Goal: Navigation & Orientation: Find specific page/section

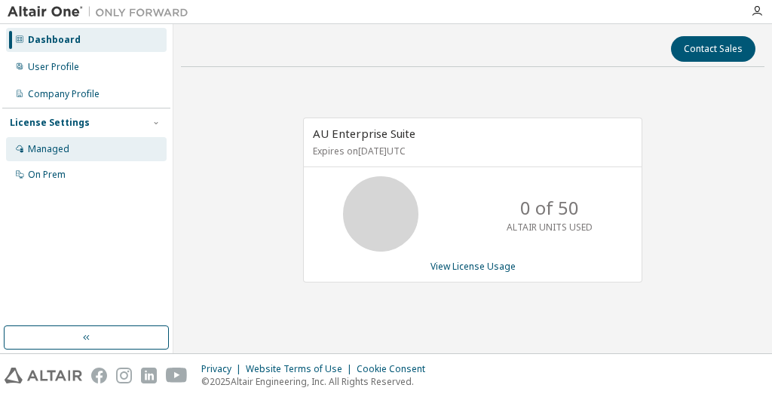
click at [63, 161] on div "Managed On Prem" at bounding box center [86, 162] width 168 height 50
click at [71, 149] on div "Managed" at bounding box center [86, 149] width 161 height 24
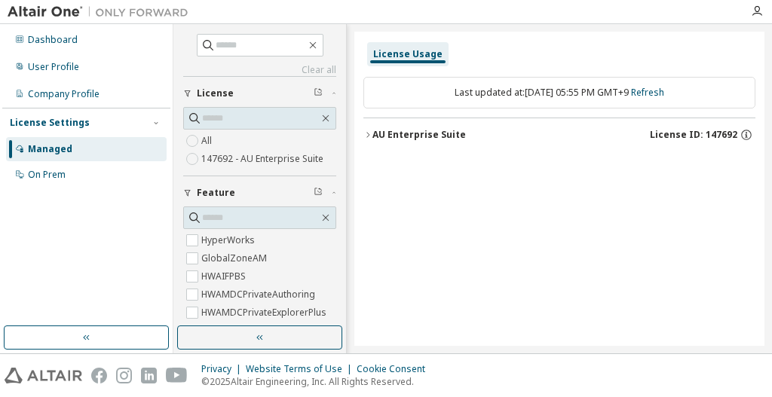
click at [252, 156] on label "147692 - AU Enterprise Suite" at bounding box center [263, 159] width 125 height 18
click at [418, 137] on div "AU Enterprise Suite" at bounding box center [418, 135] width 93 height 12
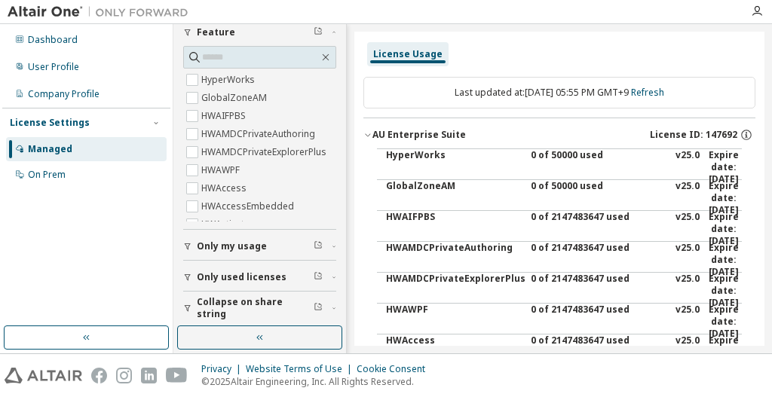
click at [283, 240] on div "Only my usage" at bounding box center [264, 246] width 135 height 12
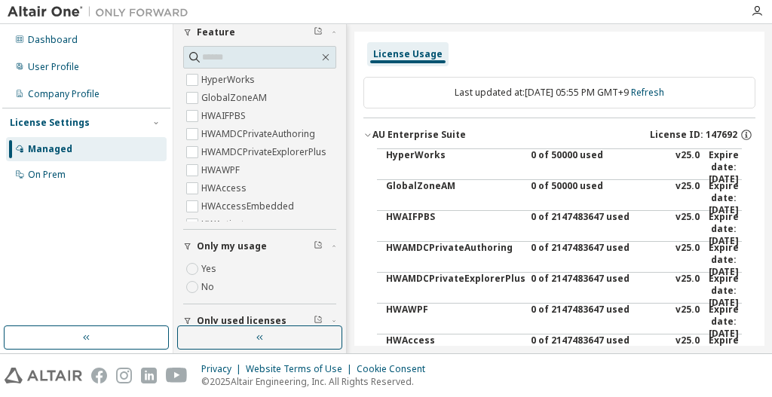
scroll to position [205, 0]
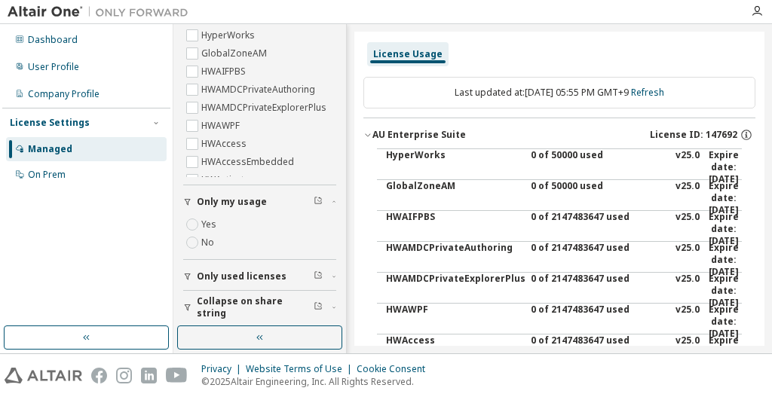
click at [203, 265] on button "Only used licenses" at bounding box center [259, 276] width 153 height 33
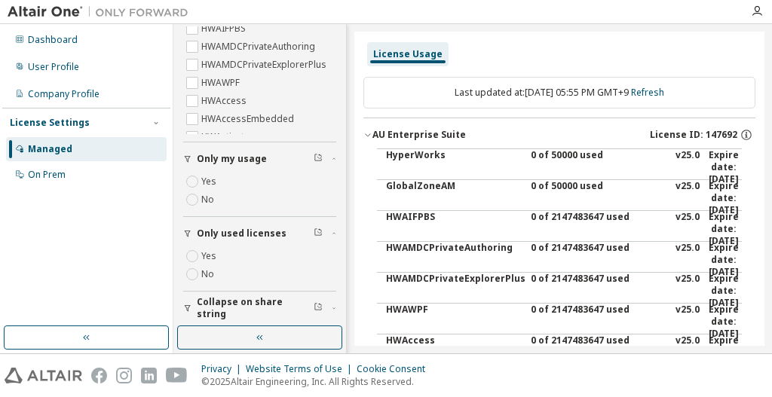
scroll to position [248, 0]
click at [253, 303] on span "Collapse on share string" at bounding box center [255, 308] width 117 height 24
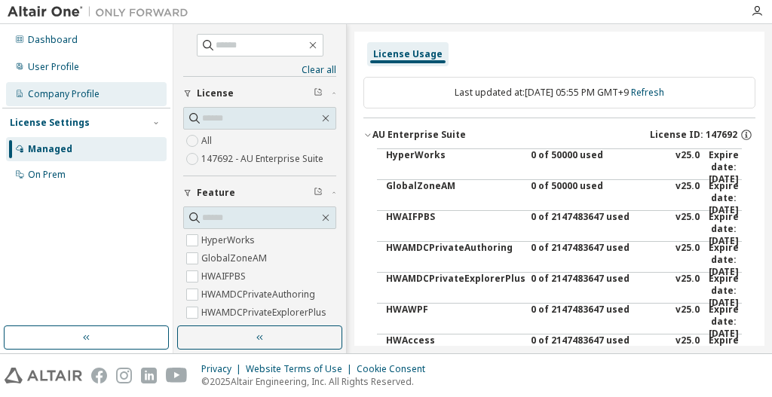
click at [99, 93] on div "Company Profile" at bounding box center [86, 94] width 161 height 24
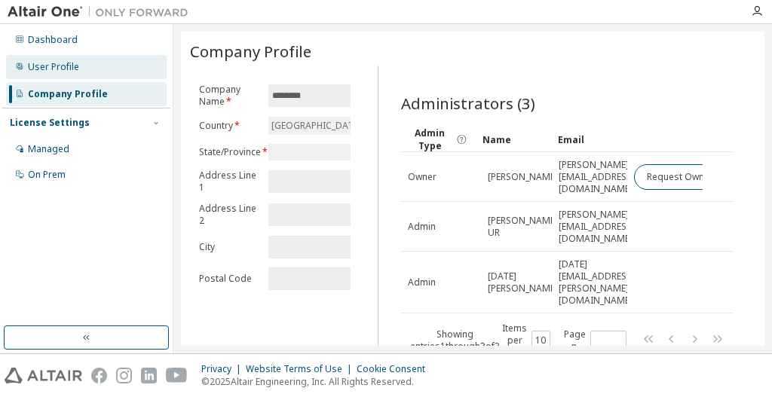
click at [75, 68] on div "User Profile" at bounding box center [53, 67] width 51 height 12
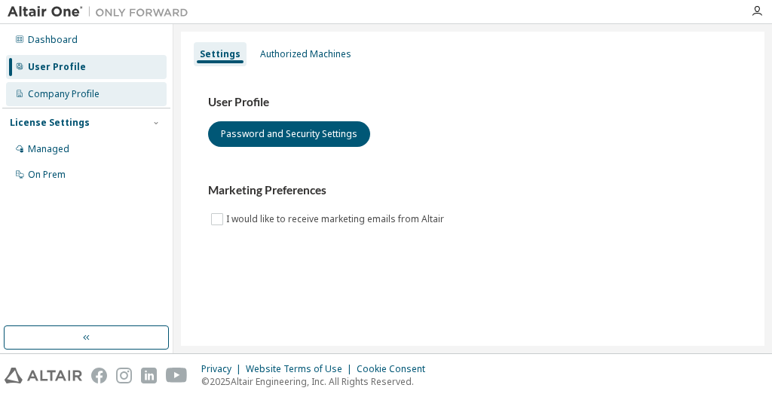
click at [69, 97] on div "Company Profile" at bounding box center [64, 94] width 72 height 12
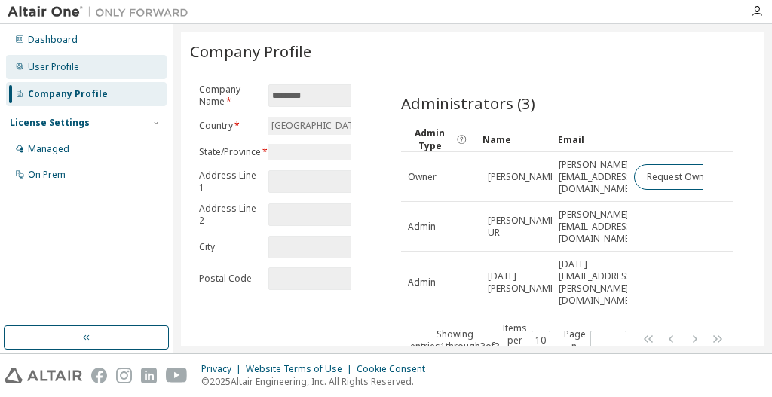
click at [81, 60] on div "User Profile" at bounding box center [86, 67] width 161 height 24
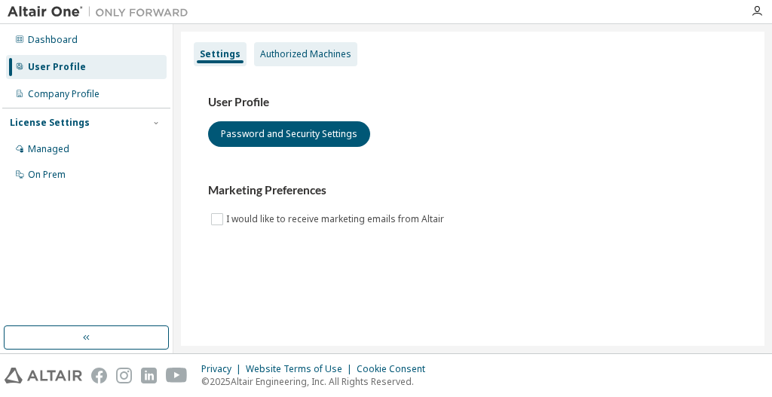
click at [275, 55] on div "Authorized Machines" at bounding box center [305, 54] width 91 height 12
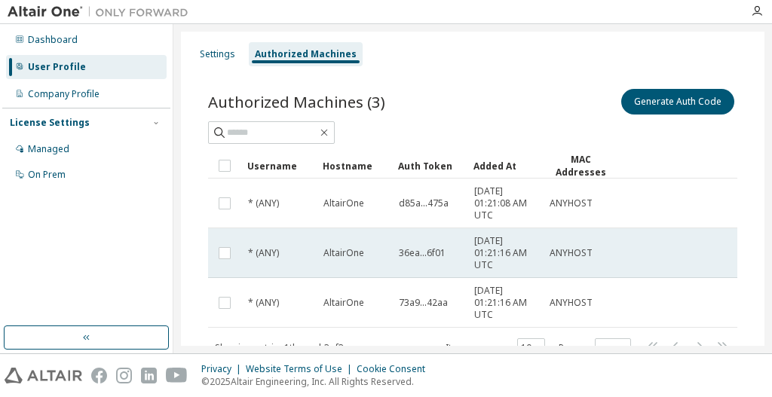
scroll to position [58, 0]
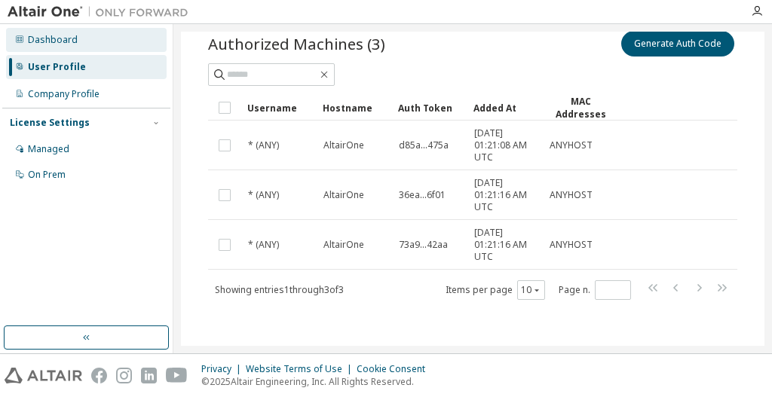
click at [119, 51] on div "Dashboard" at bounding box center [86, 40] width 161 height 24
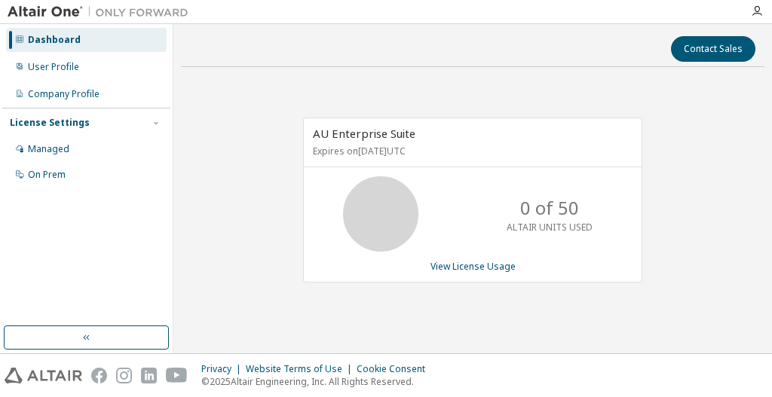
click at [176, 340] on div "Contact Sales AU Enterprise Suite Expires on [DATE] UTC 0 of 50 ALTAIR UNITS US…" at bounding box center [472, 188] width 599 height 329
drag, startPoint x: 119, startPoint y: 345, endPoint x: 154, endPoint y: 345, distance: 34.7
click at [119, 345] on button "button" at bounding box center [86, 338] width 165 height 24
